Goal: Task Accomplishment & Management: Manage account settings

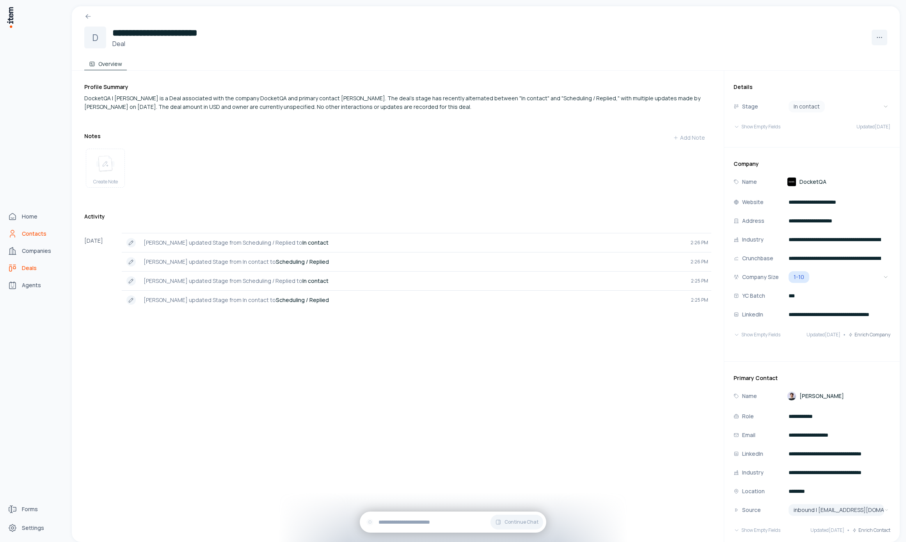
click at [19, 236] on link "Contacts" at bounding box center [34, 234] width 59 height 16
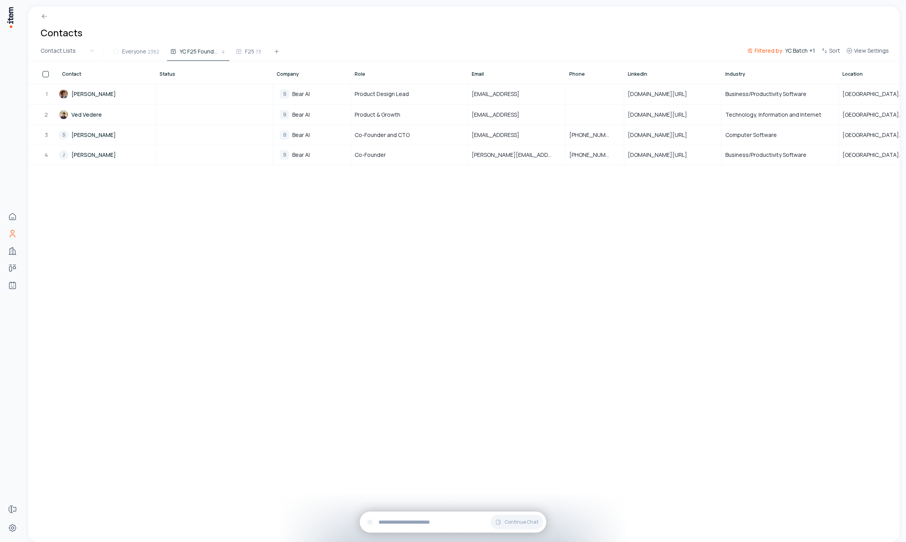
click at [145, 41] on div "Contacts" at bounding box center [463, 25] width 871 height 39
click at [144, 49] on span "Everyone" at bounding box center [134, 52] width 24 height 8
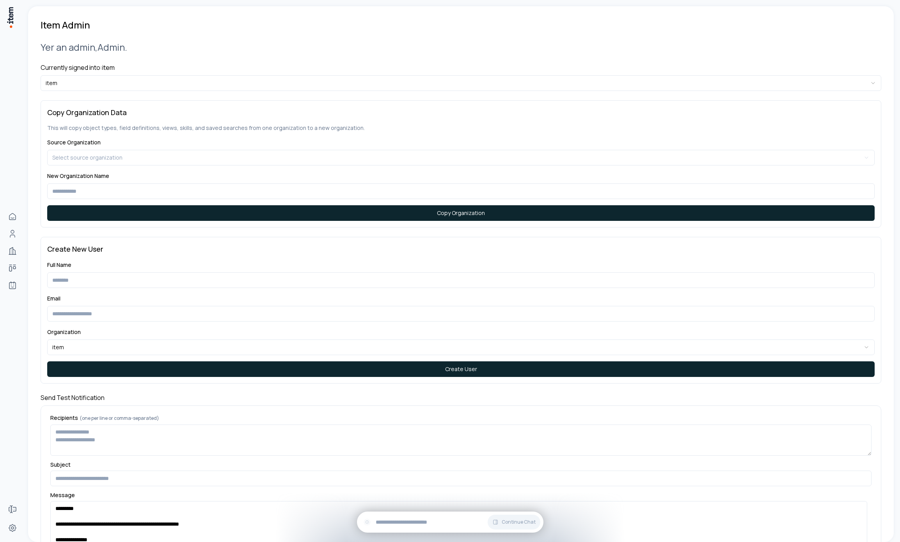
click at [249, 92] on div "**********" at bounding box center [461, 381] width 841 height 701
click at [243, 80] on html "**********" at bounding box center [450, 271] width 900 height 542
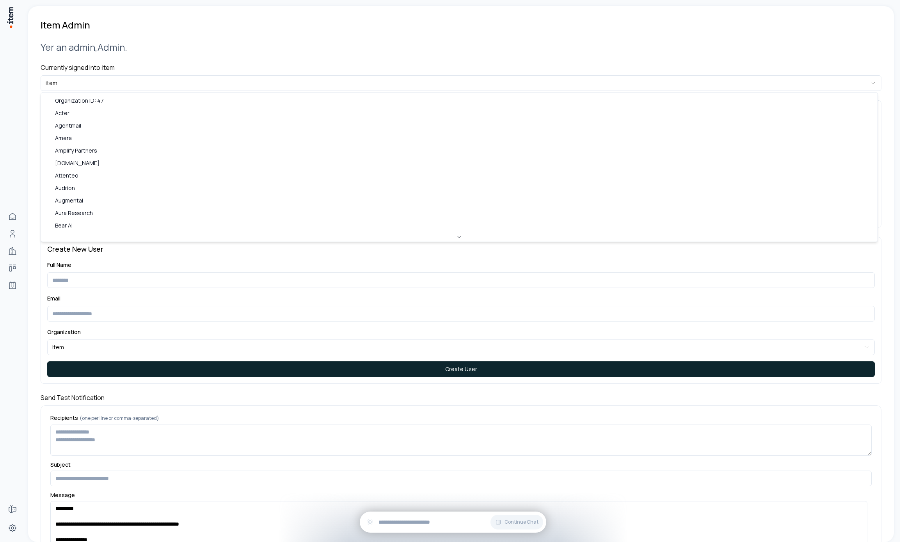
drag, startPoint x: 82, startPoint y: 187, endPoint x: 17, endPoint y: 122, distance: 91.8
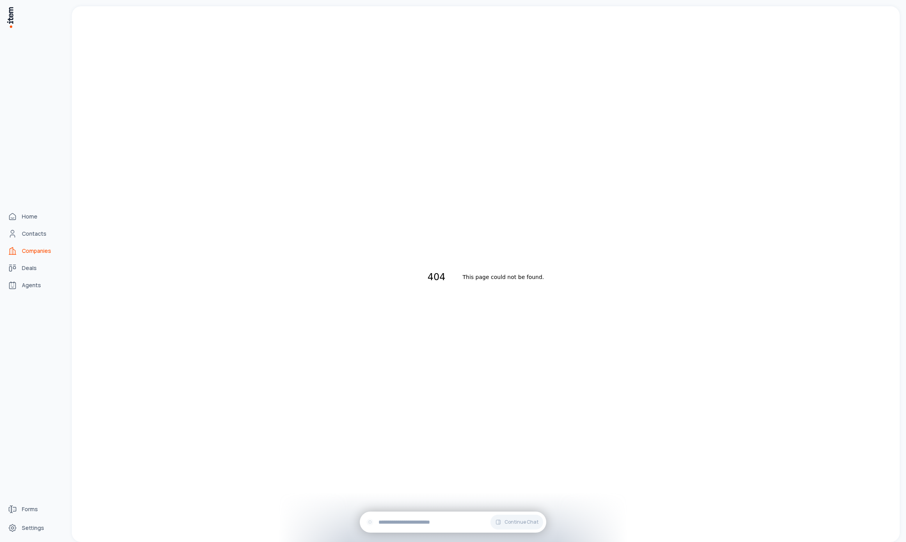
click at [13, 251] on icon "Companies" at bounding box center [11, 250] width 3 height 7
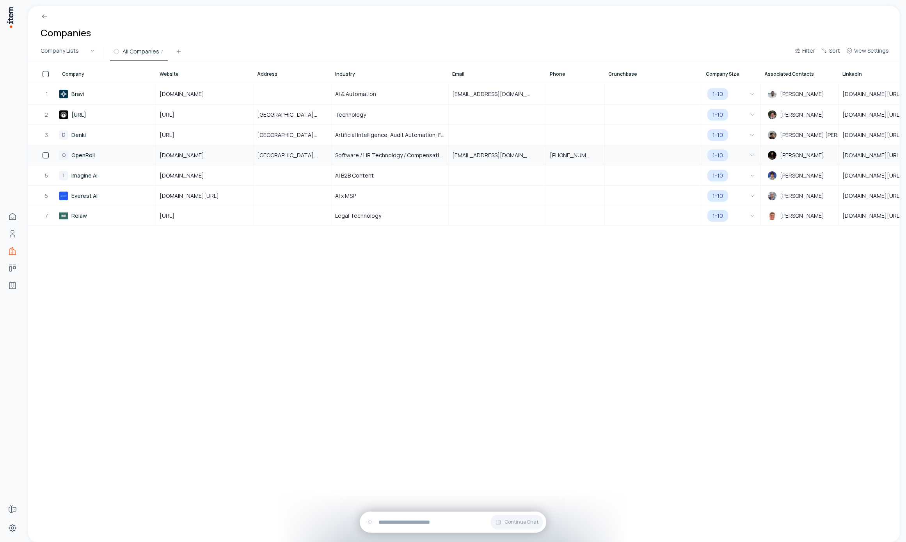
click at [88, 151] on link "O OpenRoll" at bounding box center [107, 154] width 96 height 19
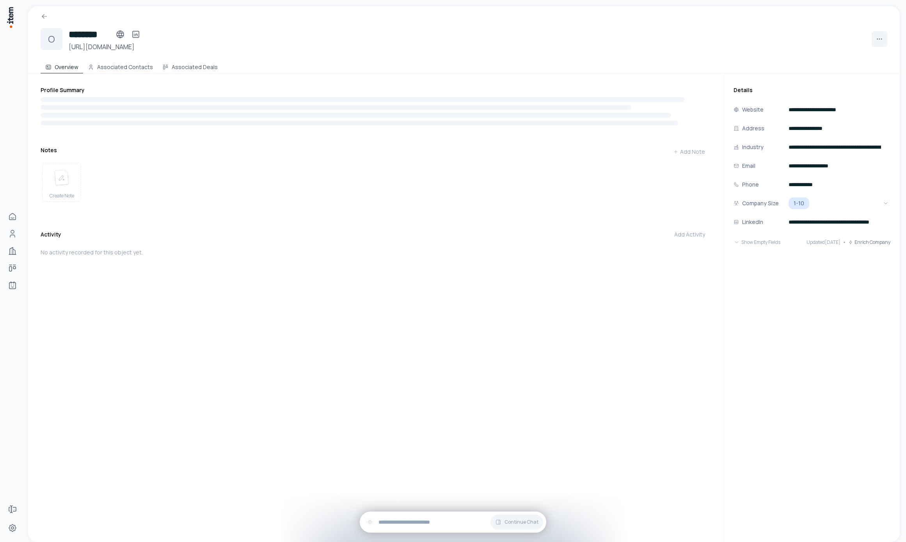
click at [51, 39] on div "O" at bounding box center [52, 39] width 22 height 22
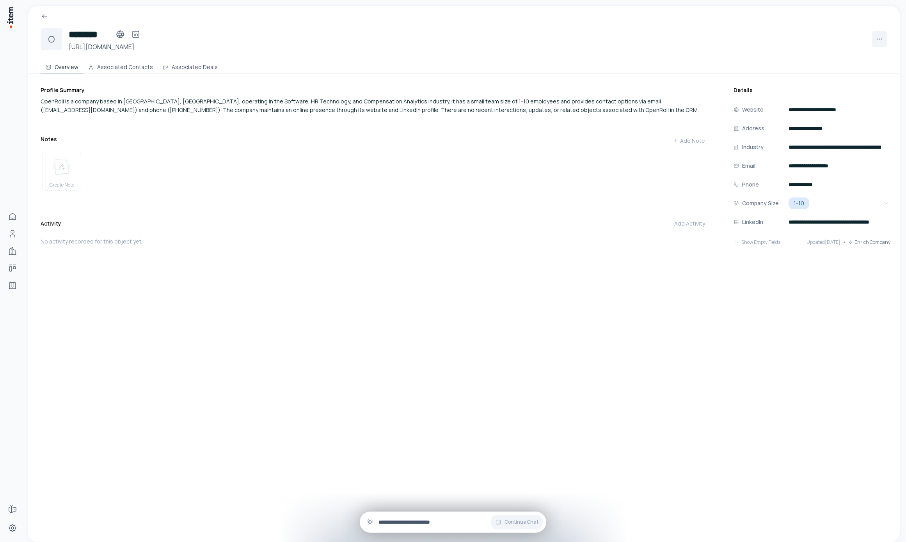
click at [427, 529] on div "Continue Chat" at bounding box center [453, 521] width 186 height 21
click at [515, 520] on span "Continue Chat" at bounding box center [521, 522] width 34 height 6
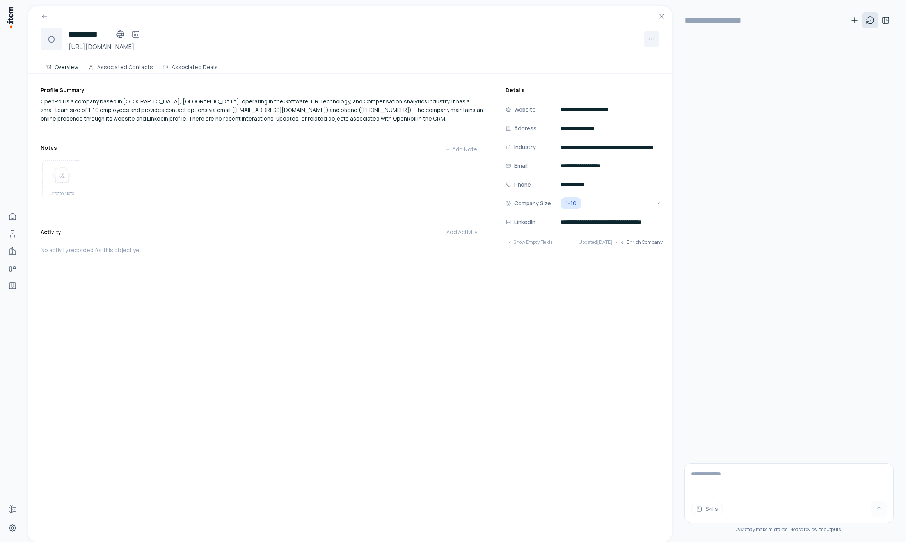
click at [871, 22] on icon at bounding box center [869, 20] width 9 height 9
click at [828, 48] on div "No conversations found" at bounding box center [819, 44] width 144 height 27
click at [879, 7] on div "**********" at bounding box center [788, 20] width 209 height 28
click at [872, 18] on icon at bounding box center [869, 20] width 9 height 9
drag, startPoint x: 873, startPoint y: 21, endPoint x: 844, endPoint y: 41, distance: 34.0
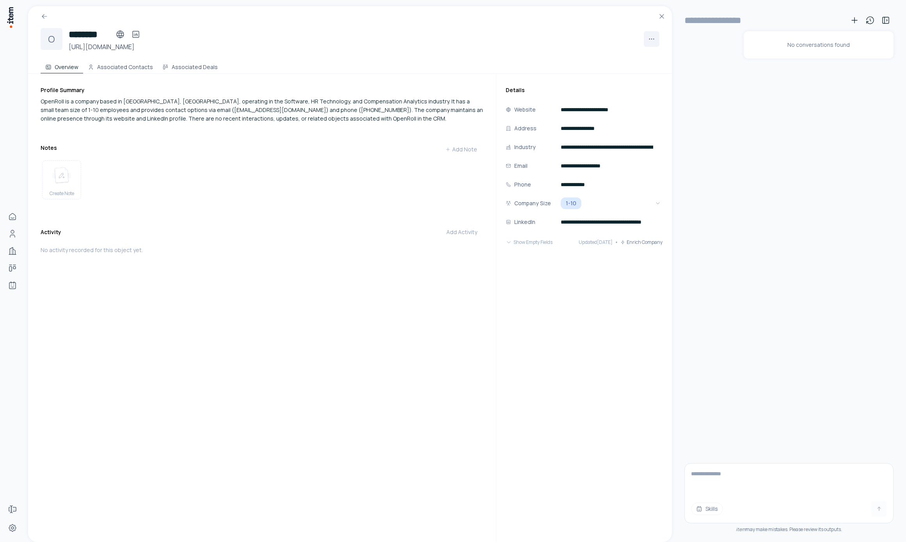
click at [873, 21] on icon at bounding box center [869, 20] width 7 height 7
click at [383, 243] on div "Activity Add Activity" at bounding box center [262, 233] width 443 height 19
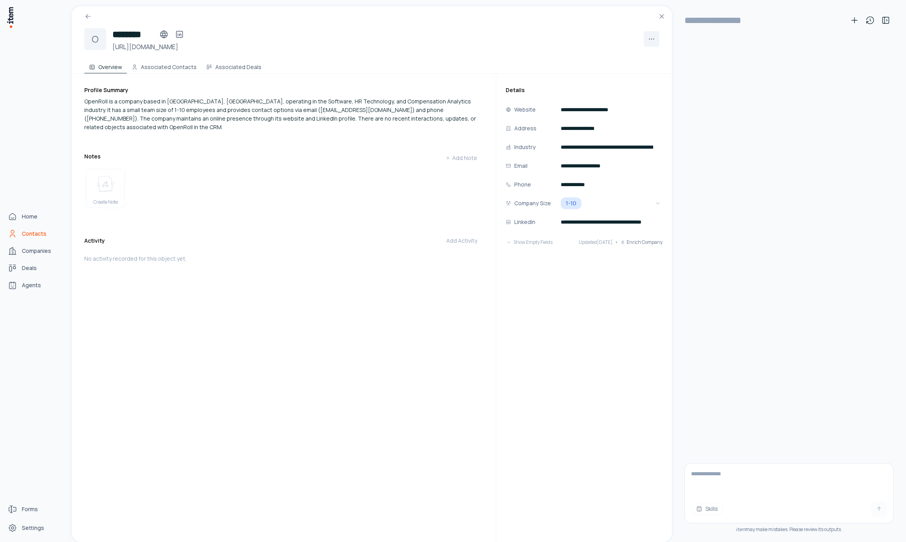
click at [21, 230] on link "Contacts" at bounding box center [34, 234] width 59 height 16
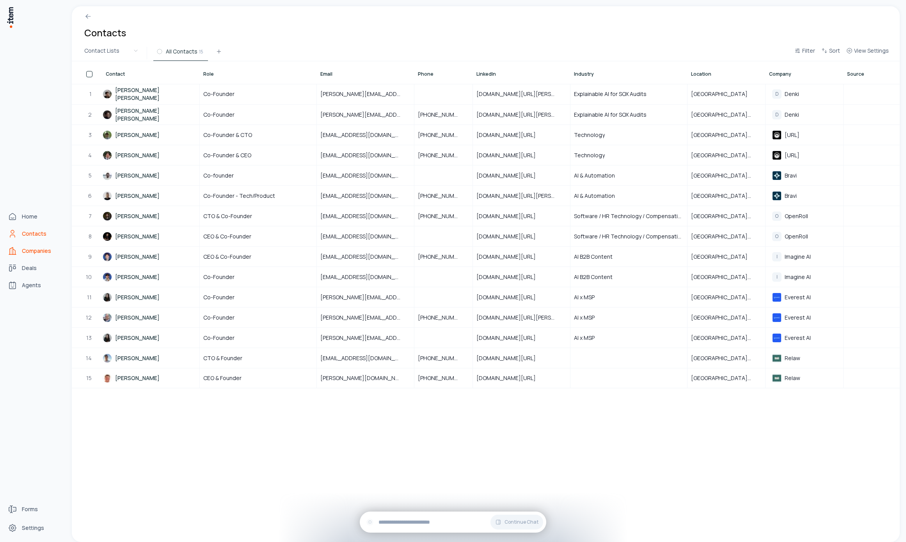
click at [19, 251] on link "Companies" at bounding box center [34, 251] width 59 height 16
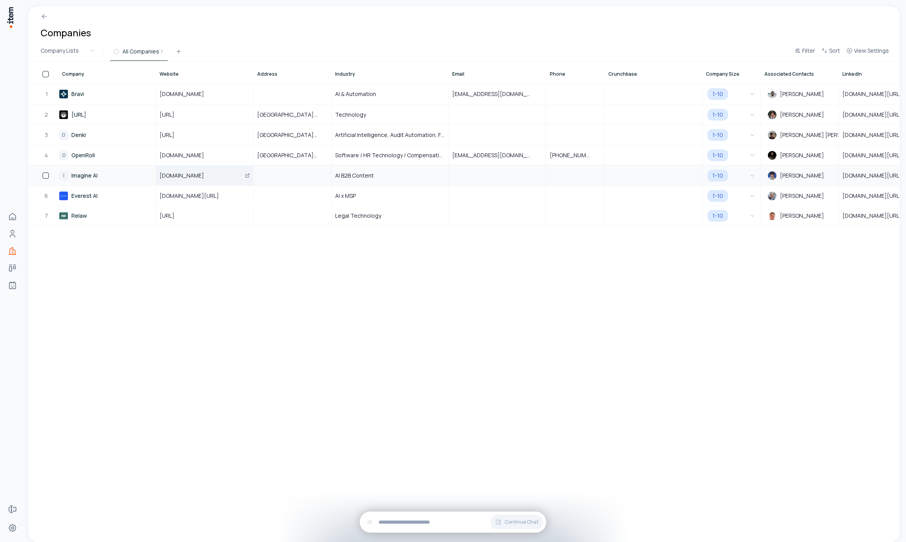
click at [248, 176] on icon "Open" at bounding box center [247, 175] width 5 height 5
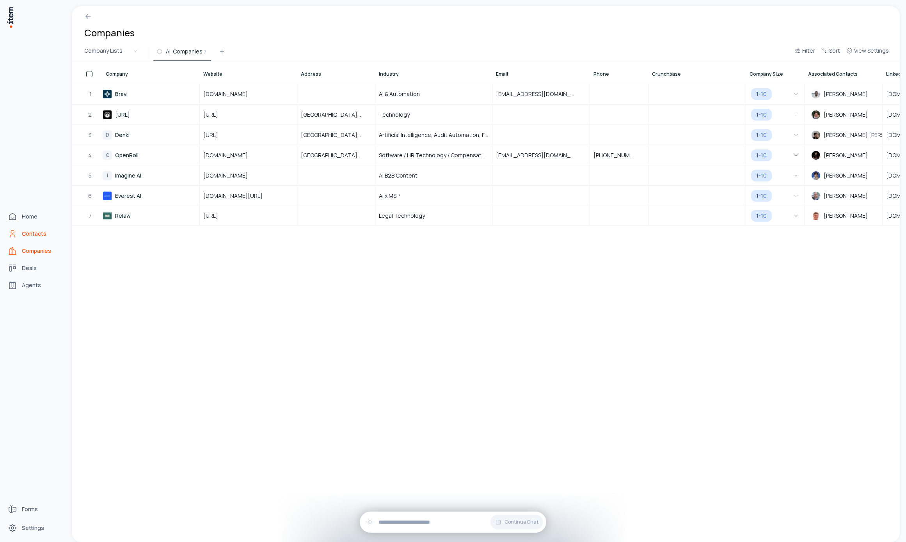
click at [17, 234] on link "Contacts" at bounding box center [34, 234] width 59 height 16
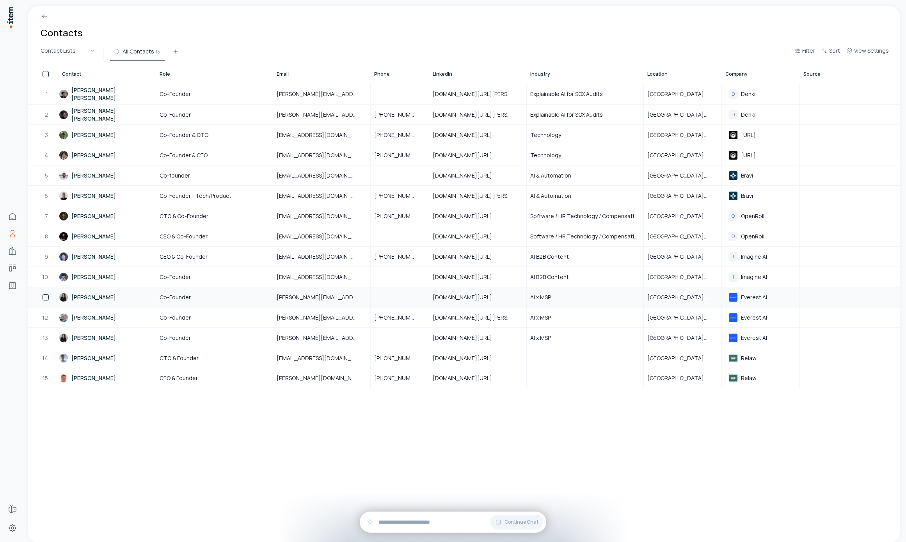
click at [47, 297] on button "button" at bounding box center [46, 297] width 6 height 6
click at [206, 52] on button "Delete" at bounding box center [191, 51] width 38 height 12
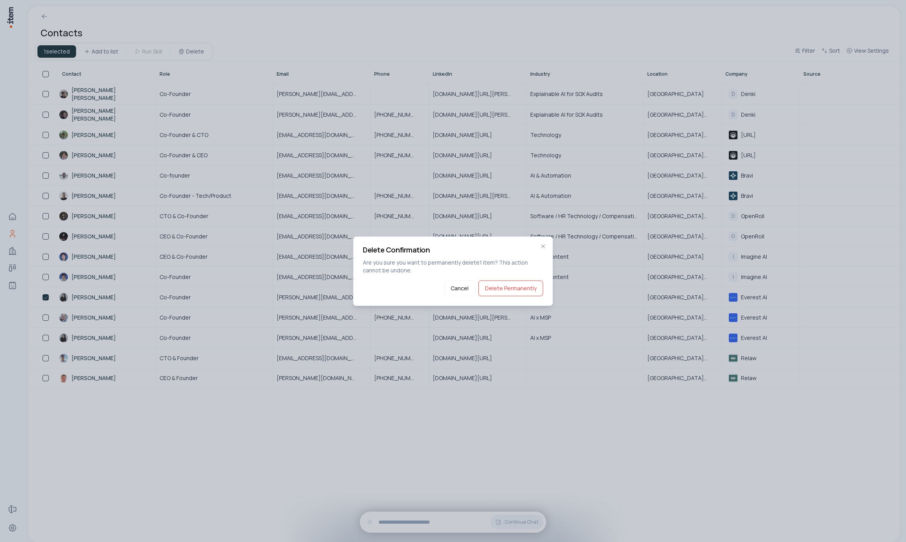
click at [520, 296] on div "Delete Confirmation Are you sure you want to permanently delete 1 item ? This a…" at bounding box center [453, 270] width 200 height 69
click at [518, 289] on button "Delete Permanently" at bounding box center [510, 288] width 65 height 16
